Goal: Information Seeking & Learning: Learn about a topic

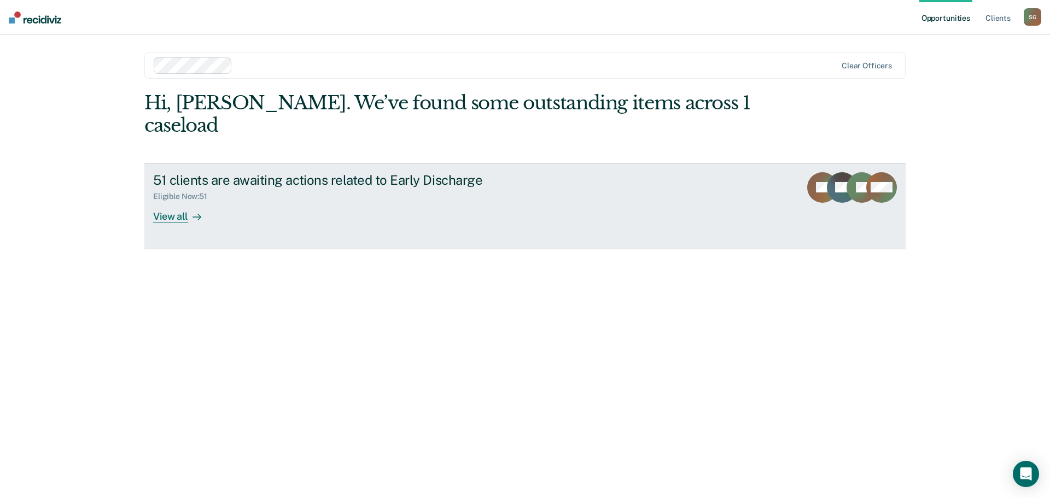
click at [171, 201] on div "View all" at bounding box center [183, 211] width 61 height 21
